Goal: Find specific page/section: Find specific page/section

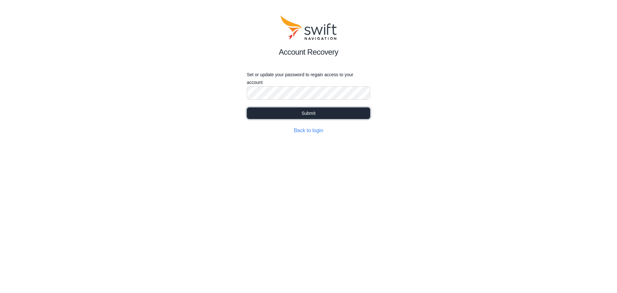
click at [307, 111] on button "Submit" at bounding box center [308, 113] width 123 height 12
select select
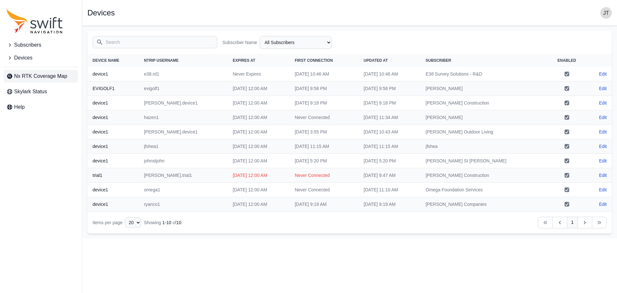
click at [32, 77] on span "Nx RTK Coverage Map" at bounding box center [40, 76] width 53 height 8
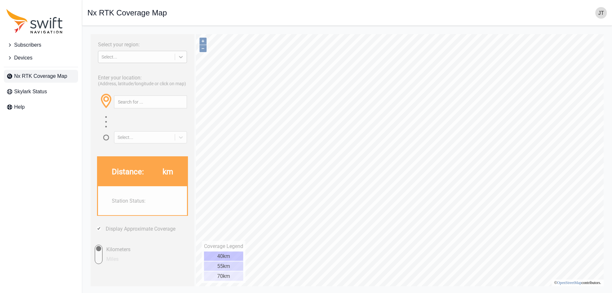
click at [177, 57] on div at bounding box center [181, 57] width 12 height 12
click at [142, 82] on div "[GEOGRAPHIC_DATA]" at bounding box center [142, 82] width 89 height 10
click at [370, 20] on nav "Open sidebar Nx RTK Coverage Map" at bounding box center [347, 13] width 530 height 26
click at [100, 257] on input "Miles" at bounding box center [92, 254] width 19 height 19
radio input "true"
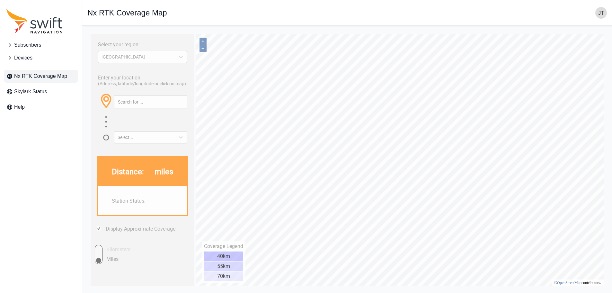
click at [99, 251] on input "Kilometers" at bounding box center [92, 254] width 19 height 19
radio input "true"
click at [137, 125] on div at bounding box center [142, 122] width 89 height 14
click at [136, 100] on input "text" at bounding box center [150, 102] width 72 height 12
click at [146, 31] on html "Select your region: [GEOGRAPHIC_DATA] Enter your location: (Address, latitude/l…" at bounding box center [347, 31] width 520 height 0
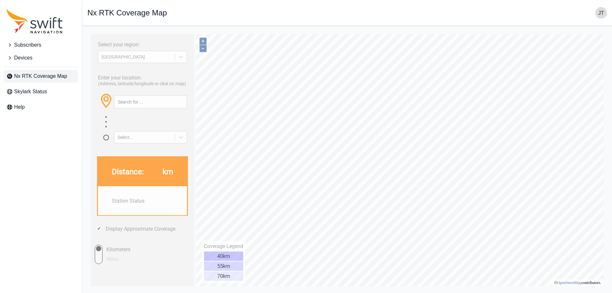
click at [99, 255] on input "Miles" at bounding box center [92, 254] width 19 height 19
radio input "true"
click at [98, 252] on input "Kilometers" at bounding box center [92, 254] width 19 height 19
radio input "true"
click at [15, 57] on span "Devices" at bounding box center [23, 58] width 18 height 8
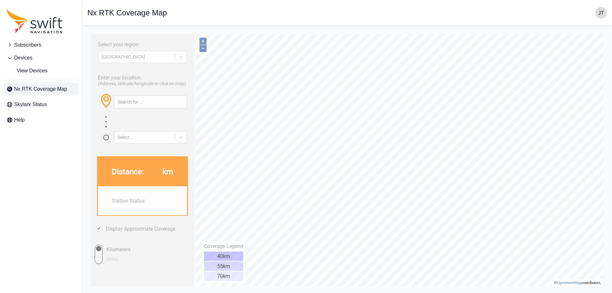
click at [12, 46] on icon "Sidenav" at bounding box center [9, 45] width 6 height 6
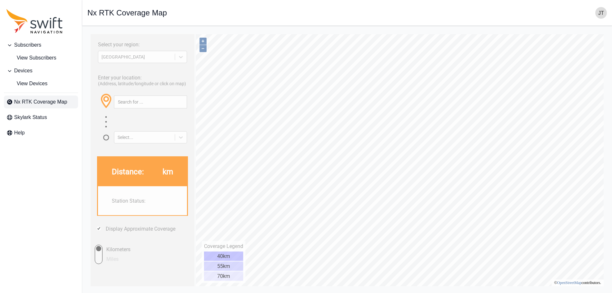
click at [12, 46] on icon "Sidenav" at bounding box center [9, 45] width 6 height 6
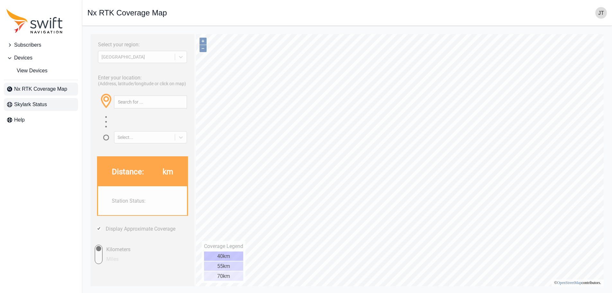
click at [20, 106] on span "Skylark Status" at bounding box center [30, 105] width 33 height 8
click at [358, 11] on div "Open sidebar Nx RTK Coverage Map" at bounding box center [347, 13] width 520 height 12
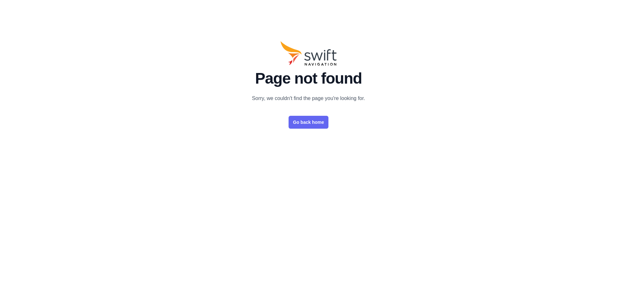
click at [304, 123] on link "Go back home" at bounding box center [309, 122] width 40 height 13
select select
